Goal: Transaction & Acquisition: Download file/media

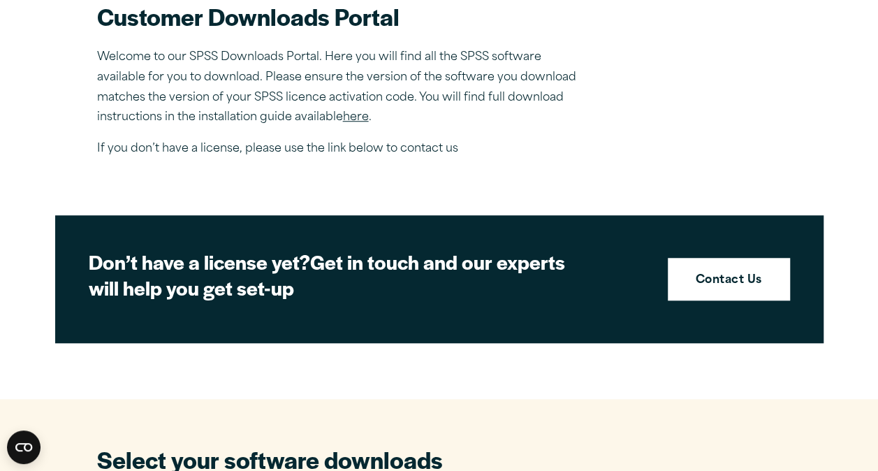
scroll to position [545, 0]
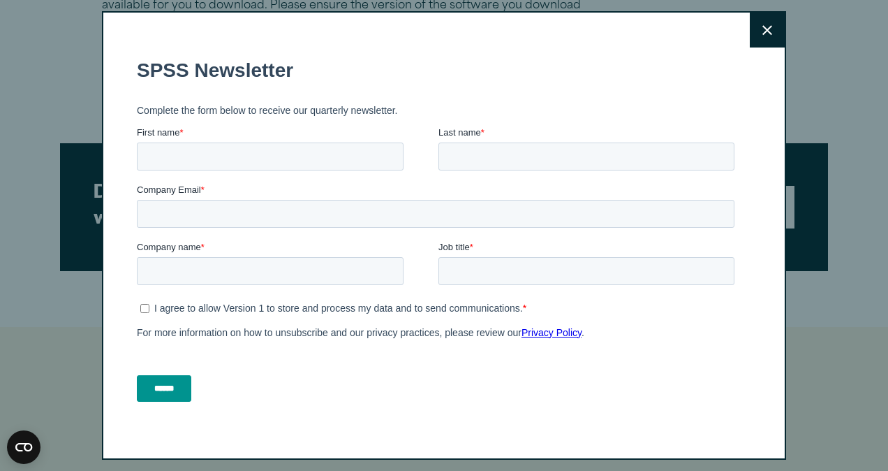
drag, startPoint x: 881, startPoint y: 68, endPoint x: 827, endPoint y: 193, distance: 136.4
click at [750, 22] on button "Close" at bounding box center [767, 30] width 35 height 35
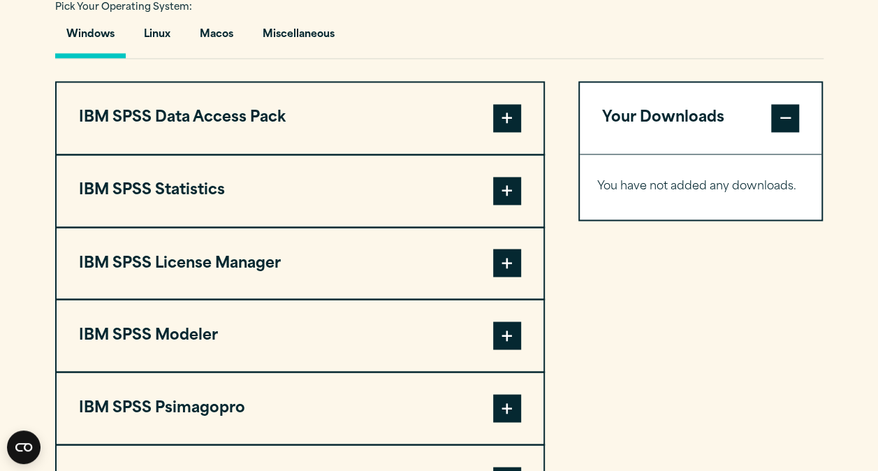
scroll to position [1062, 0]
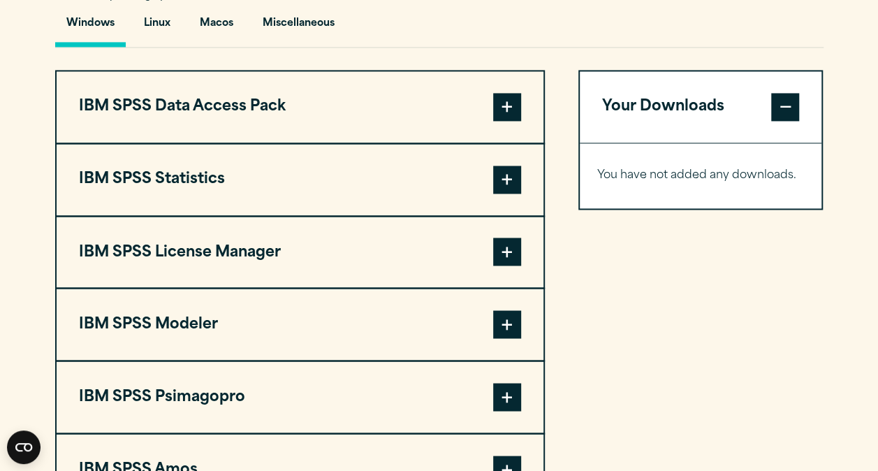
click at [504, 180] on span at bounding box center [507, 180] width 28 height 28
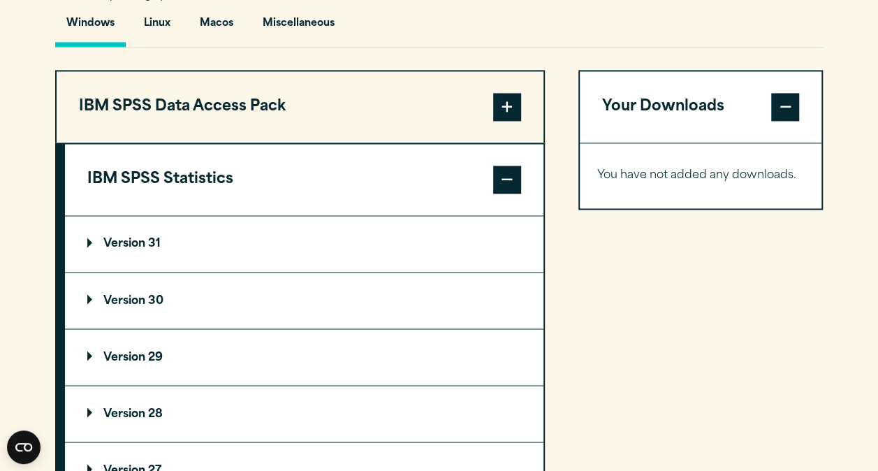
click at [151, 300] on p "Version 30" at bounding box center [125, 300] width 76 height 11
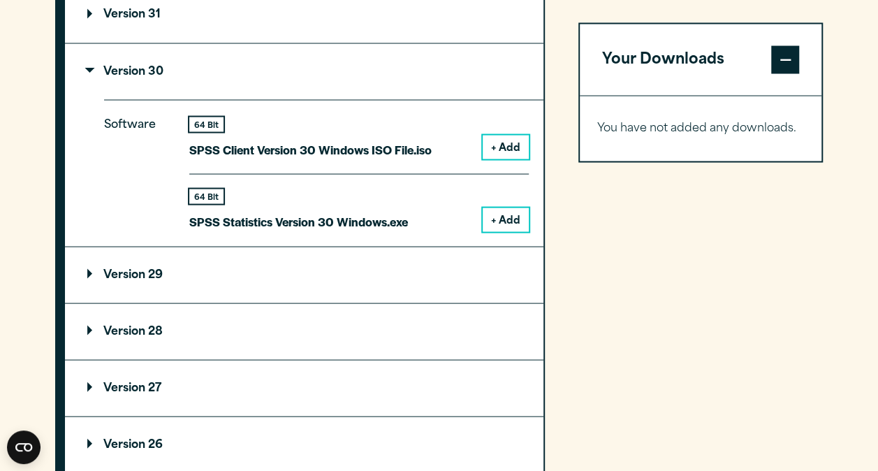
scroll to position [1287, 0]
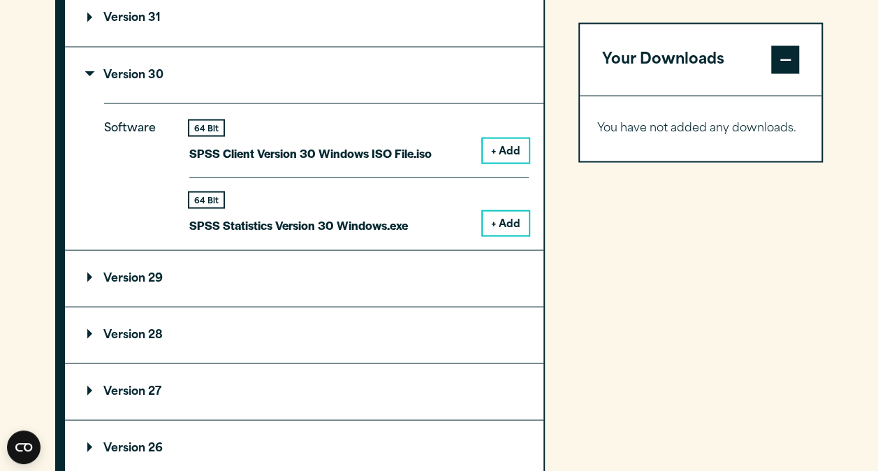
click at [497, 224] on button "+ Add" at bounding box center [506, 223] width 46 height 24
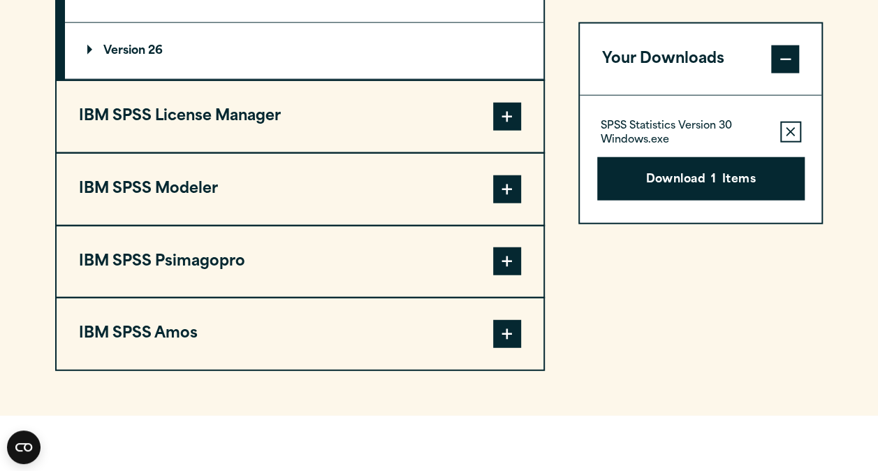
scroll to position [1694, 0]
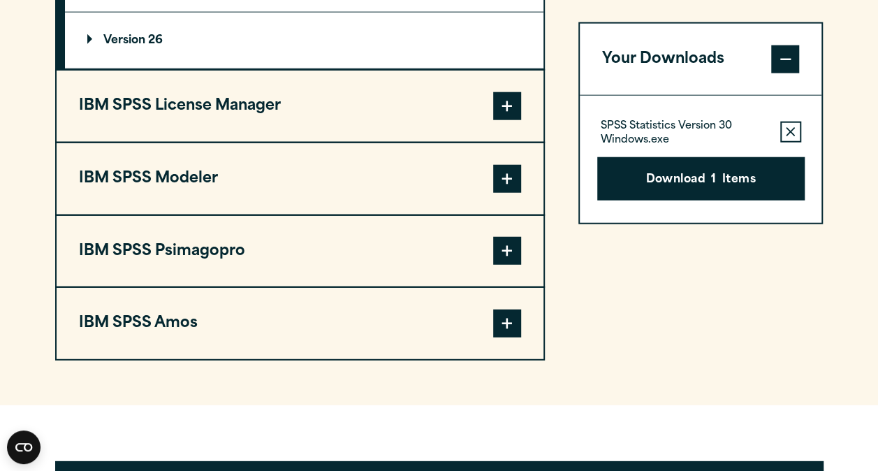
click at [501, 319] on span at bounding box center [507, 323] width 28 height 28
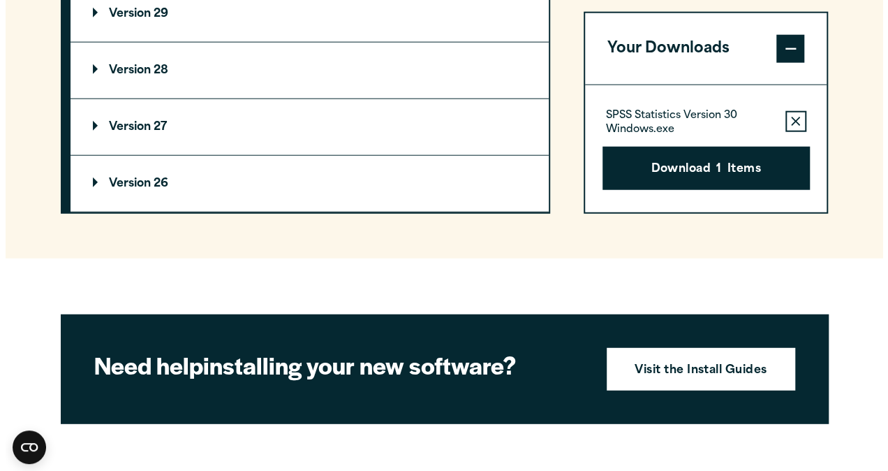
scroll to position [2032, 0]
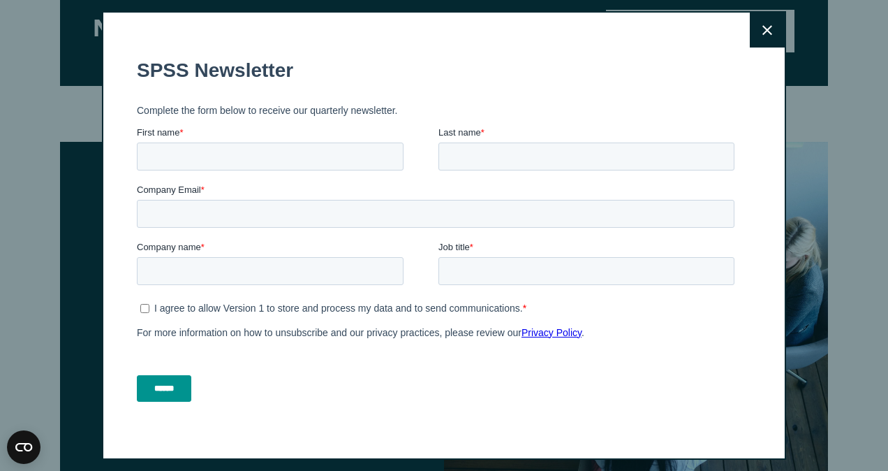
click at [759, 35] on button "Close" at bounding box center [767, 30] width 35 height 35
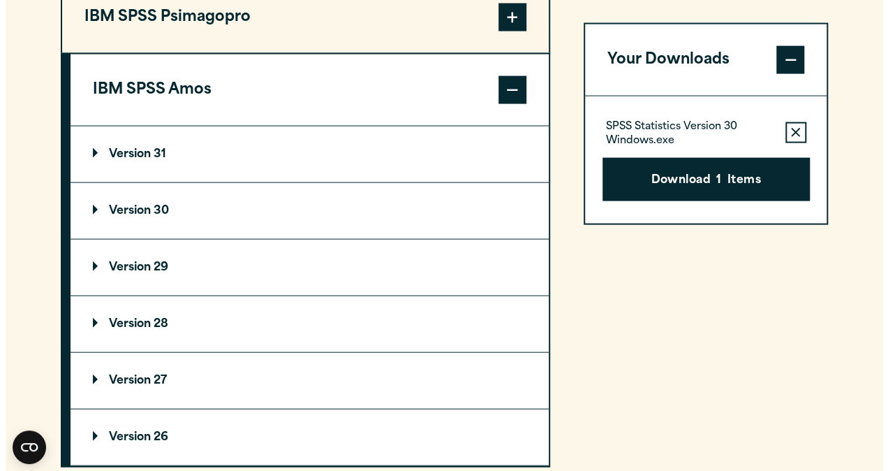
scroll to position [1437, 0]
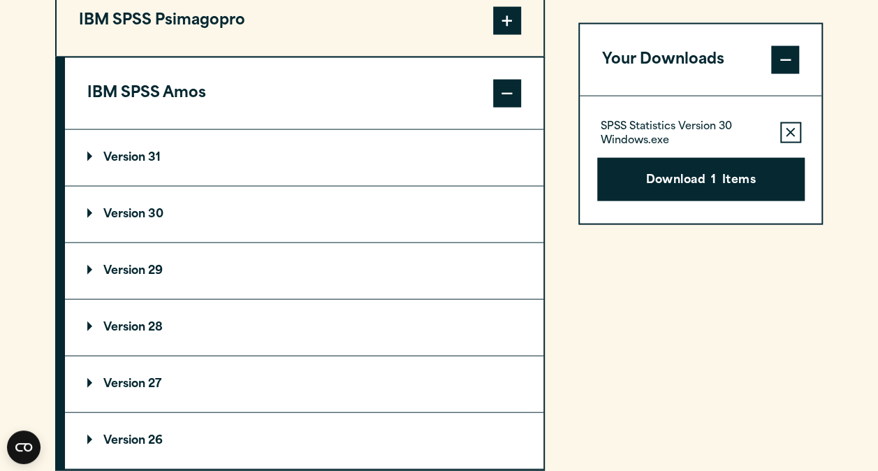
click at [148, 212] on p "Version 30" at bounding box center [125, 214] width 76 height 11
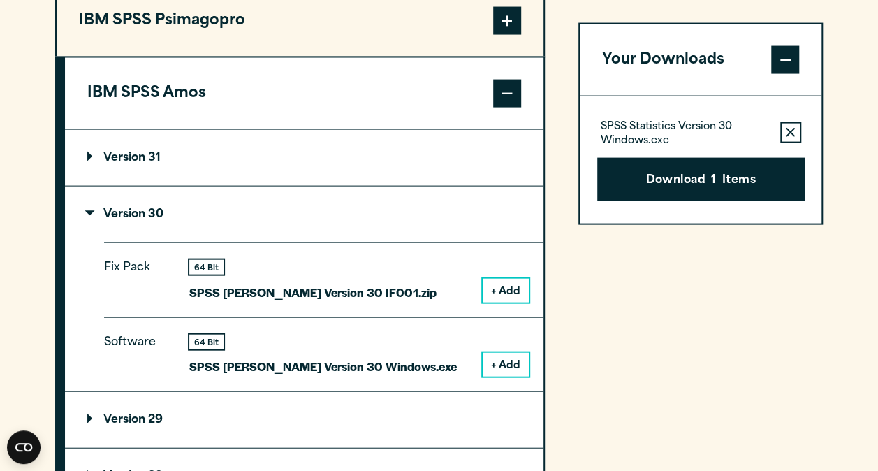
click at [508, 363] on button "+ Add" at bounding box center [506, 365] width 46 height 24
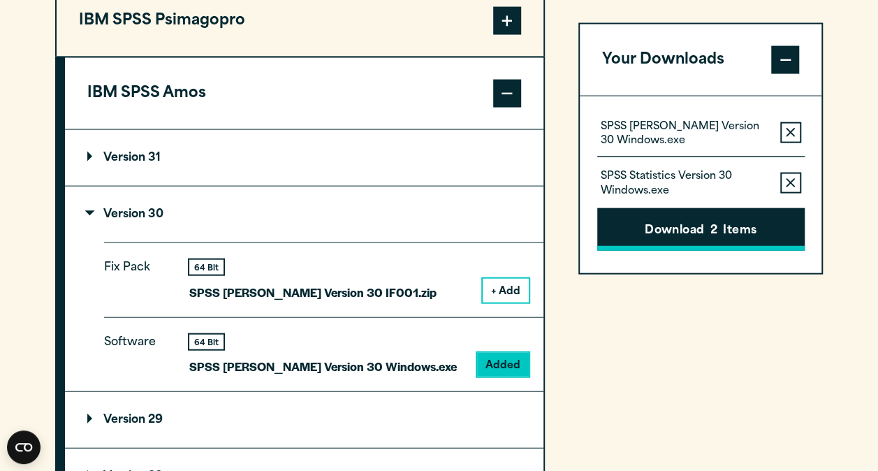
click at [712, 226] on span "2" at bounding box center [713, 230] width 7 height 18
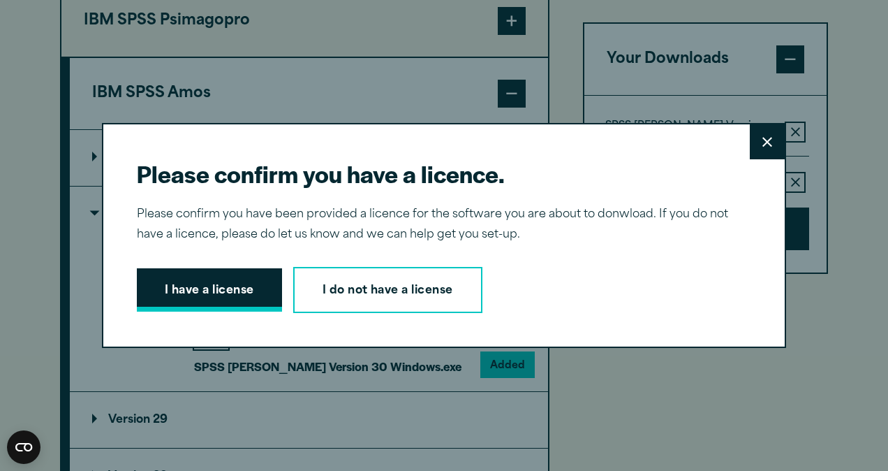
click at [237, 293] on button "I have a license" at bounding box center [209, 289] width 145 height 43
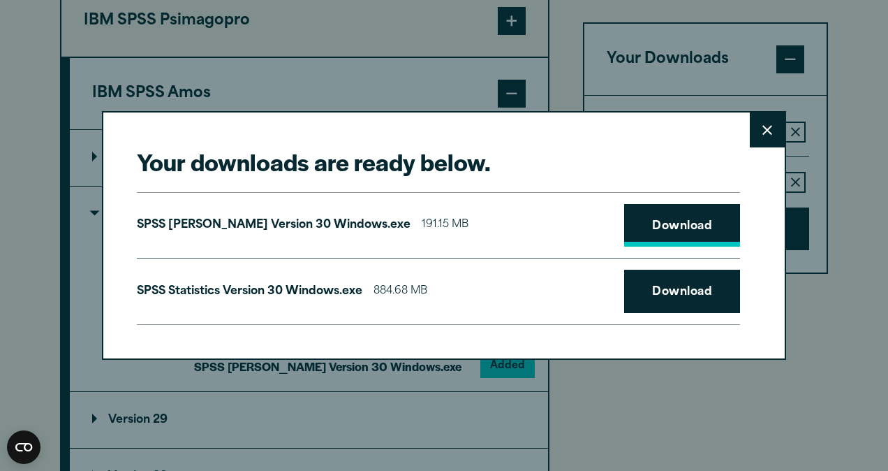
click at [634, 226] on link "Download" at bounding box center [682, 225] width 116 height 43
click at [665, 298] on link "Download" at bounding box center [682, 291] width 116 height 43
click at [663, 232] on link "Download" at bounding box center [682, 225] width 116 height 43
